Goal: Find specific page/section: Find specific page/section

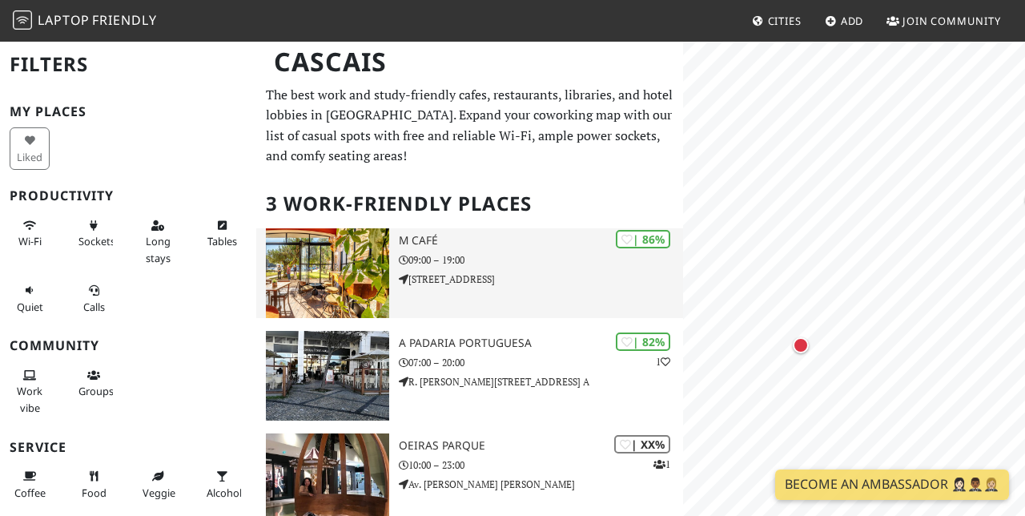
click at [320, 268] on img at bounding box center [327, 273] width 123 height 90
